Goal: Find specific page/section: Find specific page/section

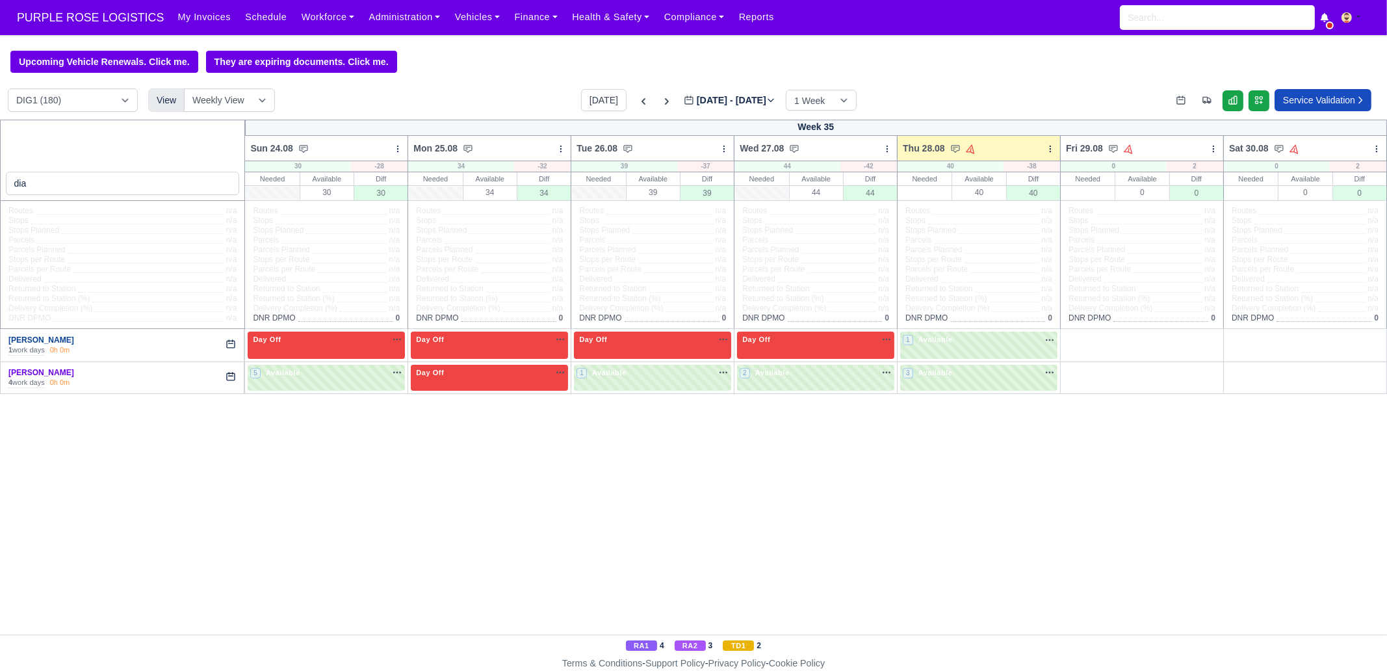
type input "dia"
click at [44, 337] on link "[PERSON_NAME]" at bounding box center [41, 339] width 66 height 9
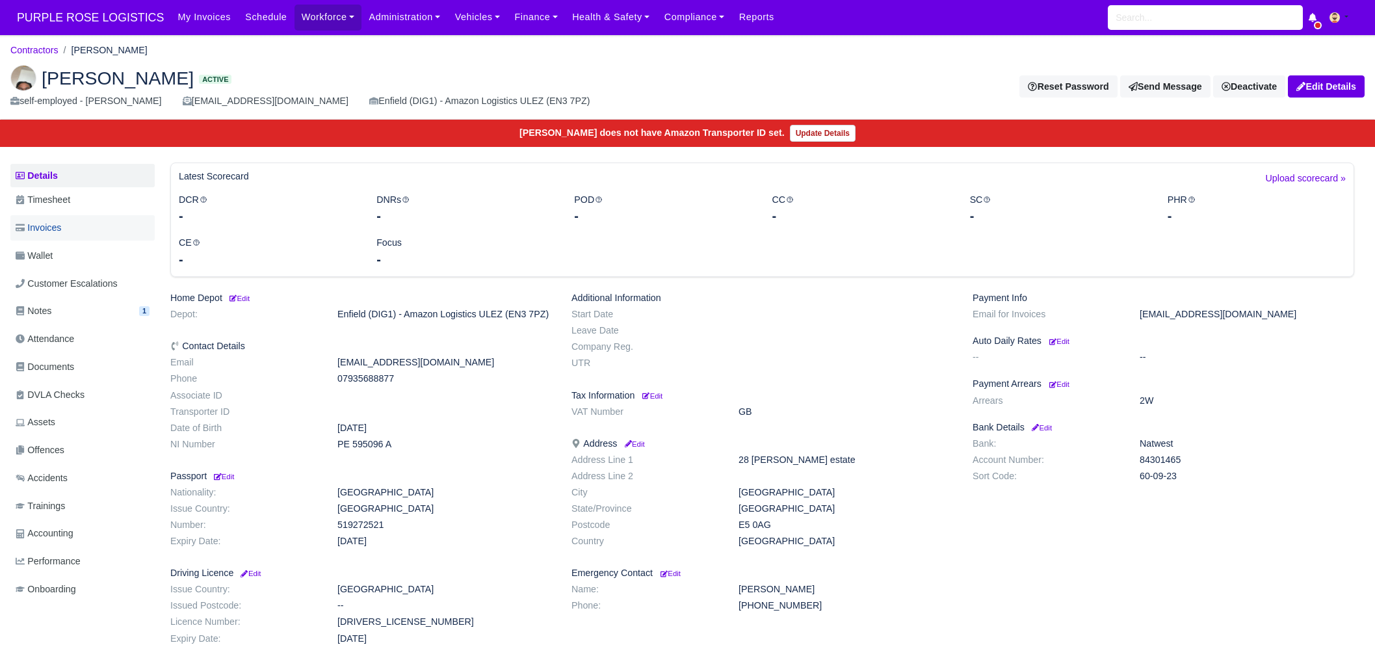
click at [70, 233] on link "Invoices" at bounding box center [82, 227] width 144 height 25
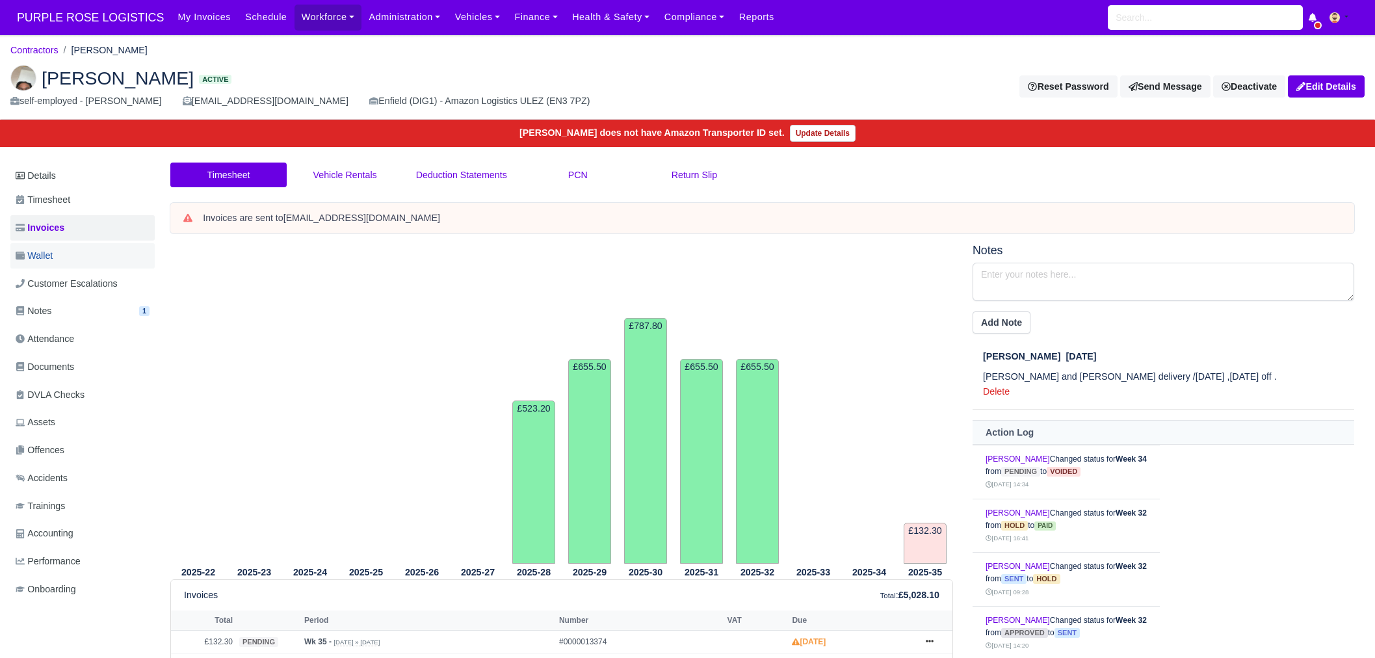
click at [46, 265] on link "Wallet" at bounding box center [82, 255] width 144 height 25
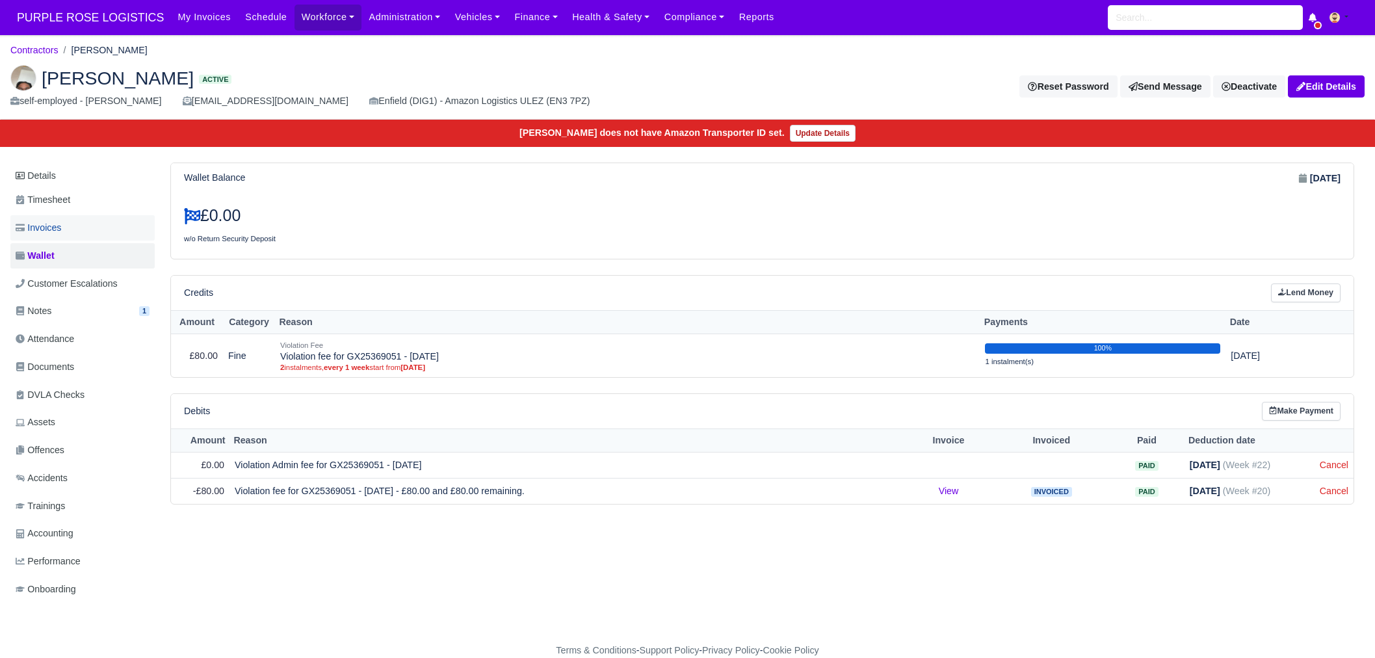
click at [69, 226] on link "Invoices" at bounding box center [82, 227] width 144 height 25
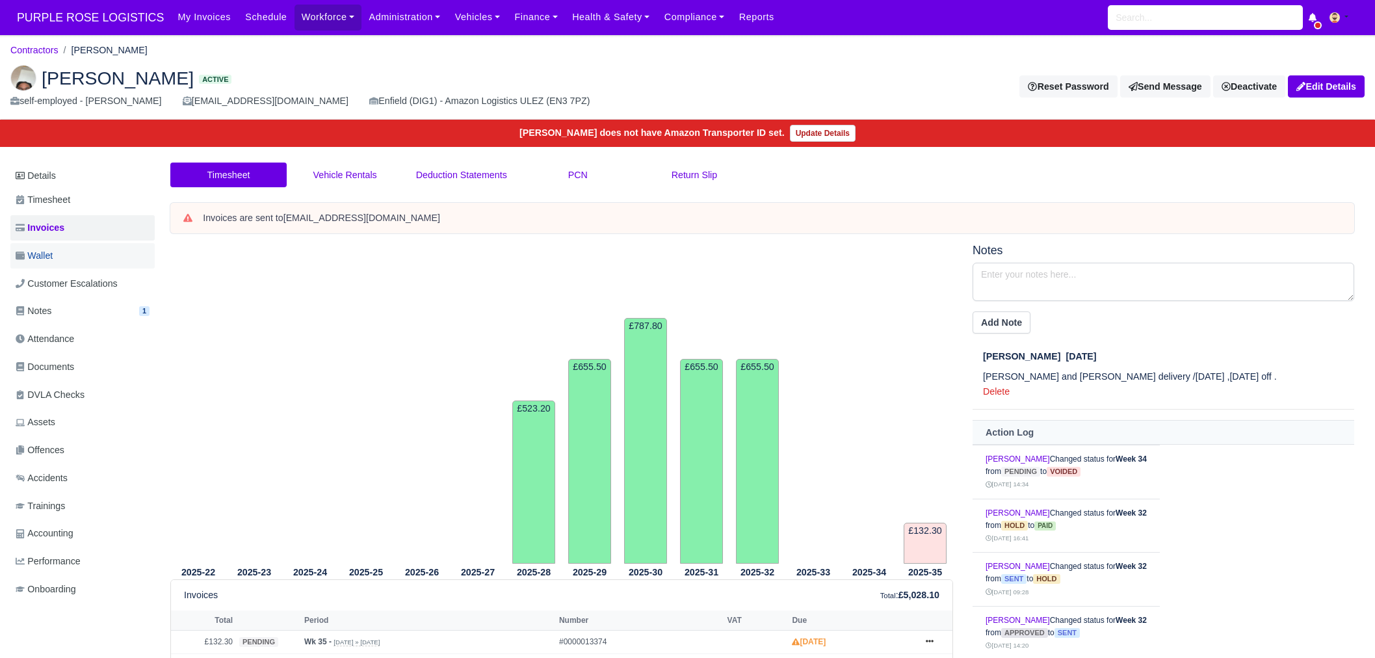
click at [59, 249] on link "Wallet" at bounding box center [82, 255] width 144 height 25
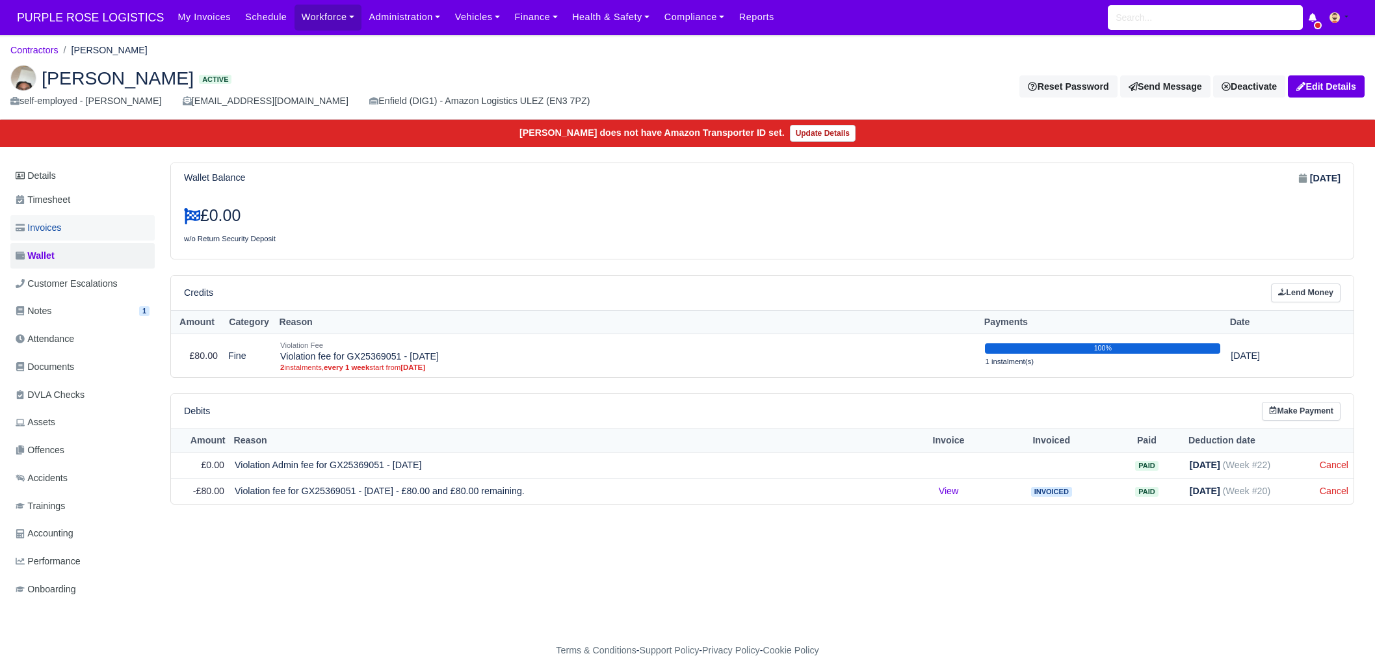
click at [73, 226] on link "Invoices" at bounding box center [82, 227] width 144 height 25
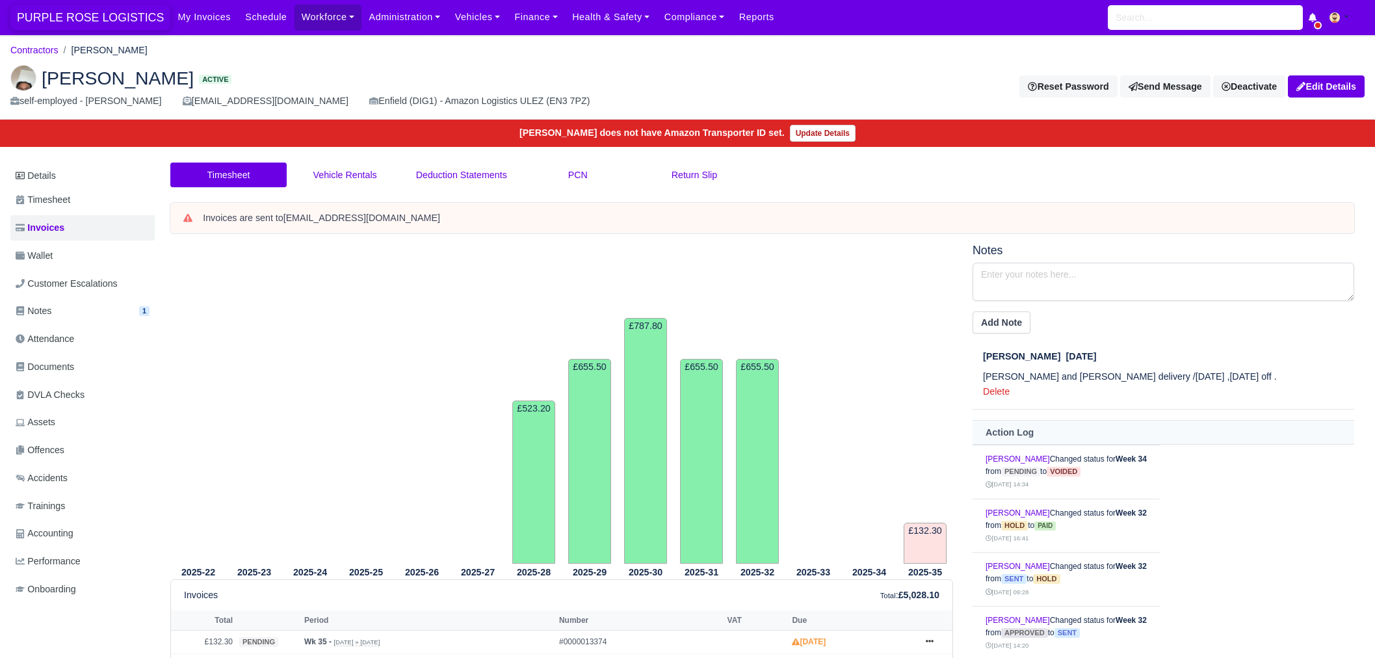
click at [105, 20] on span "PURPLE ROSE LOGISTICS" at bounding box center [90, 18] width 160 height 26
